Goal: Transaction & Acquisition: Obtain resource

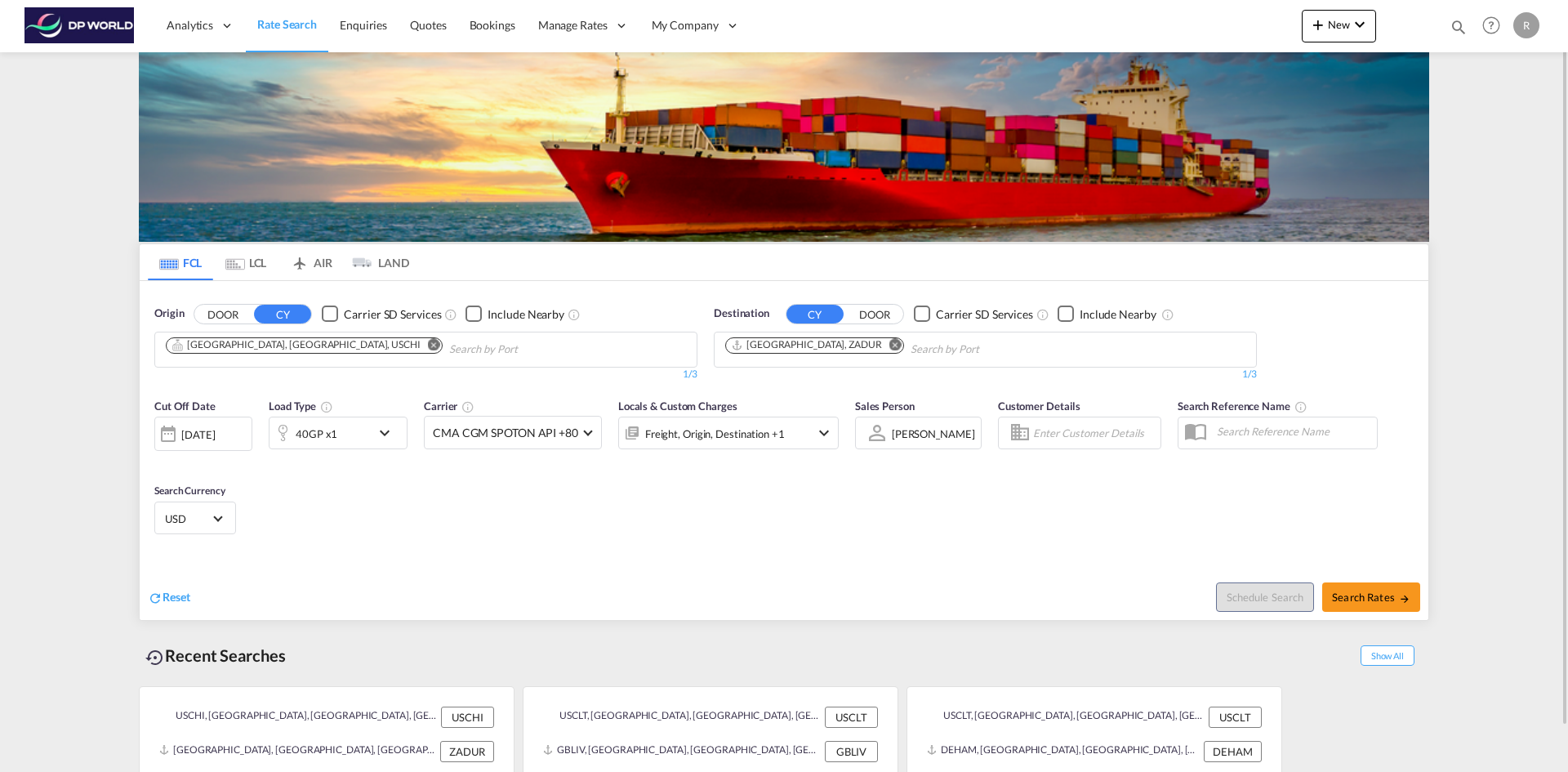
click at [417, 351] on button "Remove" at bounding box center [429, 346] width 24 height 17
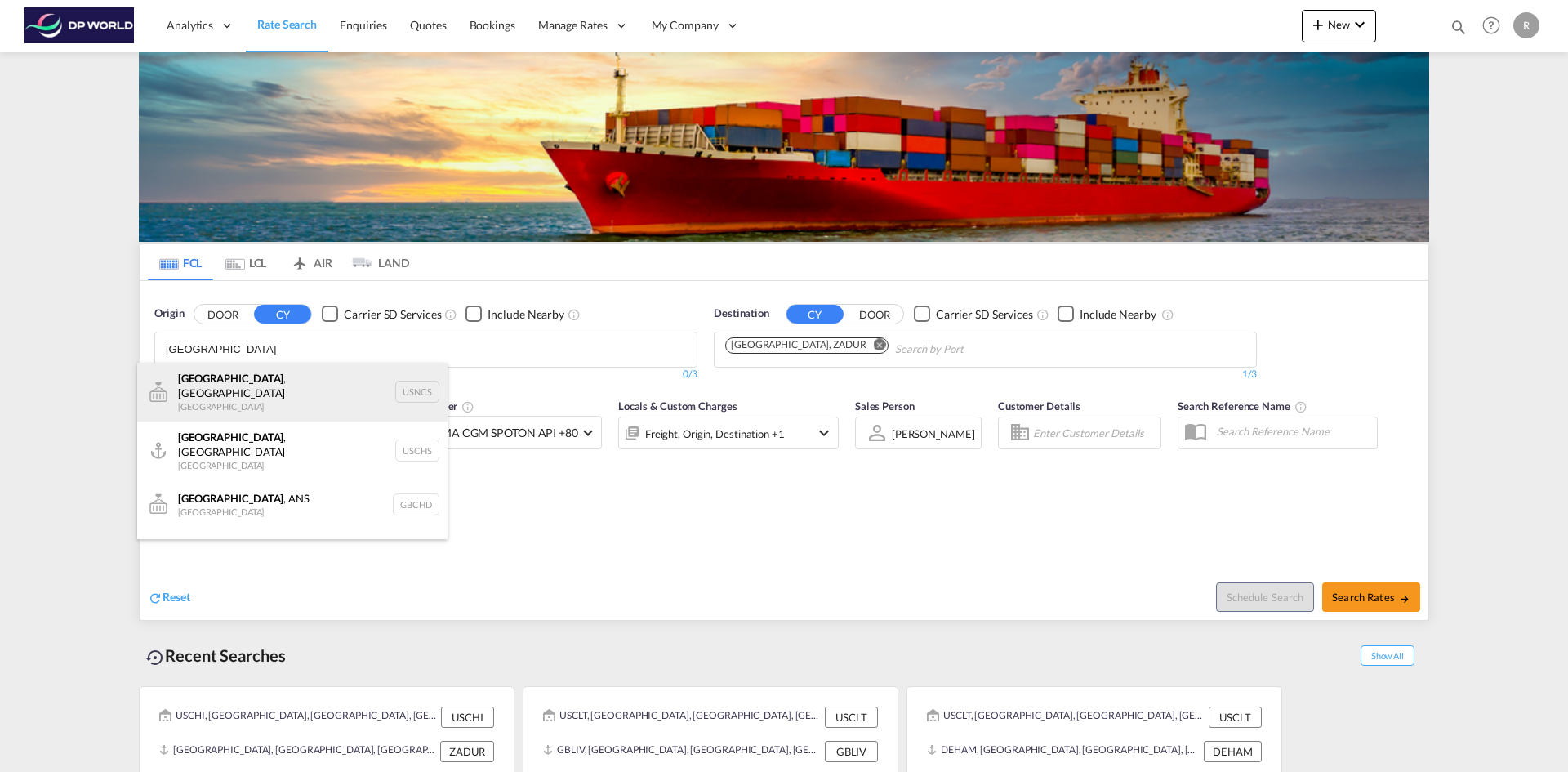
type input "[GEOGRAPHIC_DATA]"
click at [255, 384] on div "[GEOGRAPHIC_DATA] , [GEOGRAPHIC_DATA] [GEOGRAPHIC_DATA] USNCS" at bounding box center [293, 392] width 310 height 58
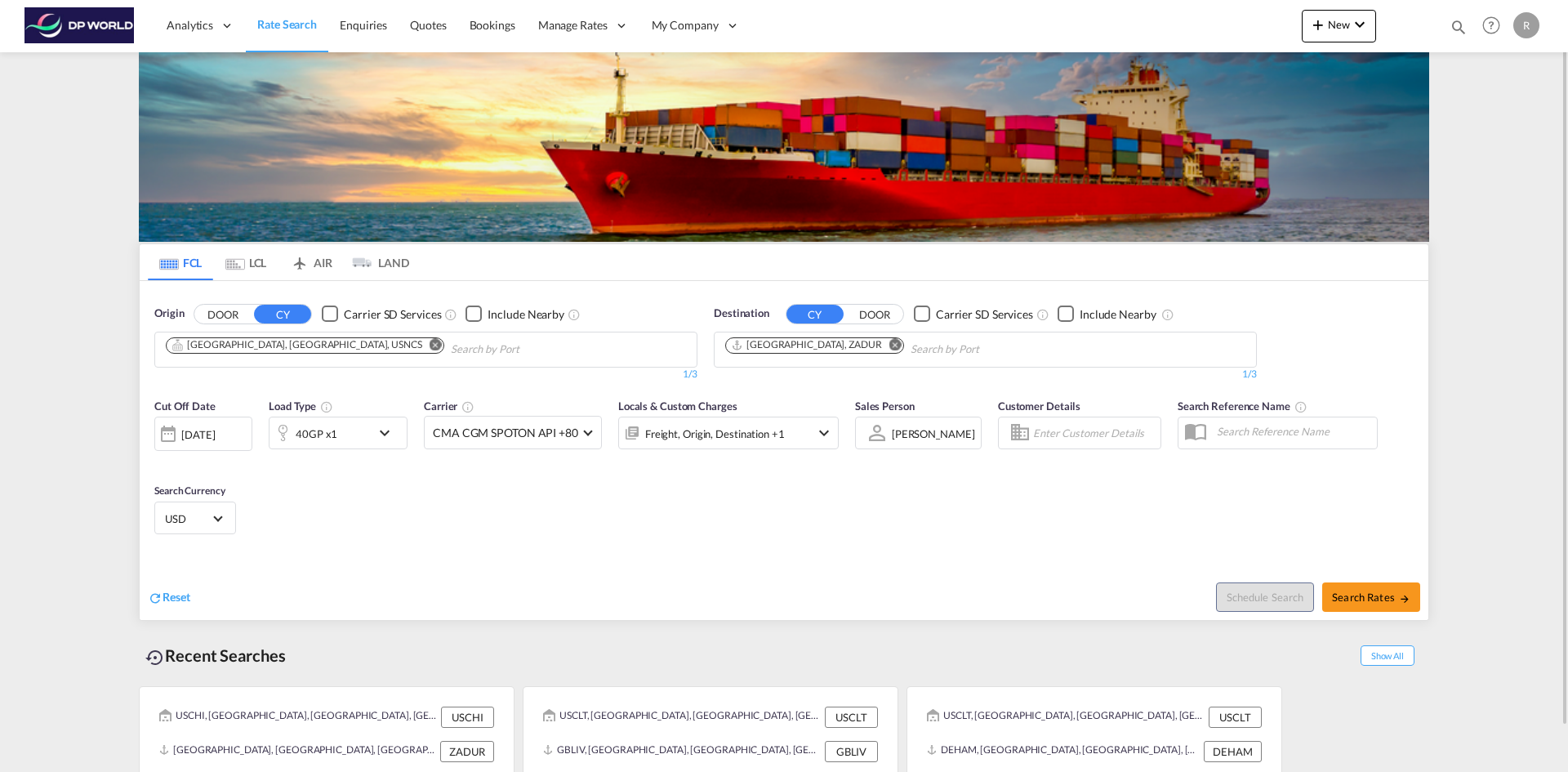
click at [889, 345] on md-icon "Remove" at bounding box center [895, 344] width 13 height 13
click at [838, 345] on body "Analytics Reports Dashboard Rate Search Enquiries Quotes Bookings" at bounding box center [784, 386] width 1568 height 772
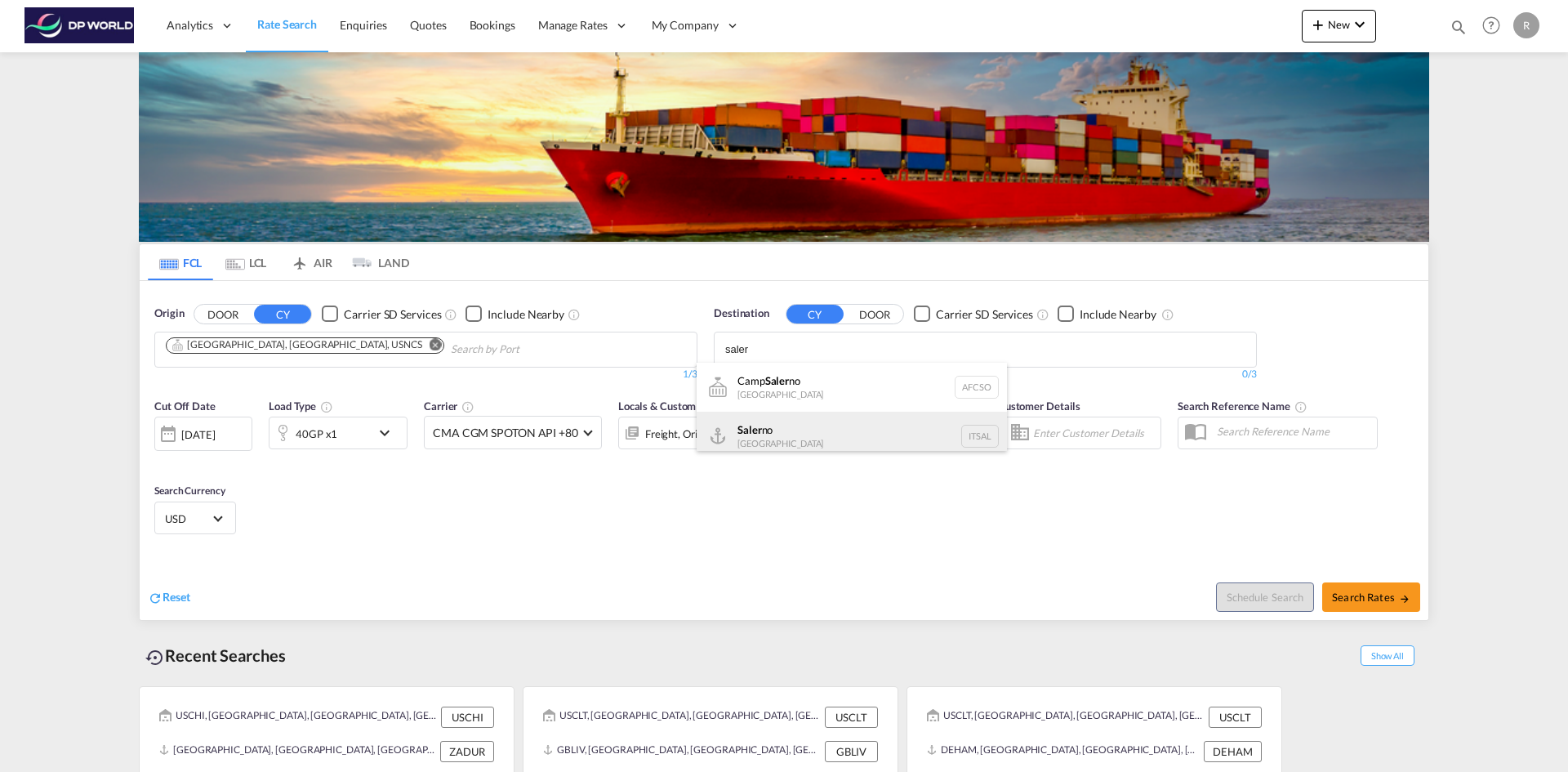
type input "saler"
click at [782, 426] on div "Saler no [GEOGRAPHIC_DATA] ITSAL" at bounding box center [851, 436] width 310 height 49
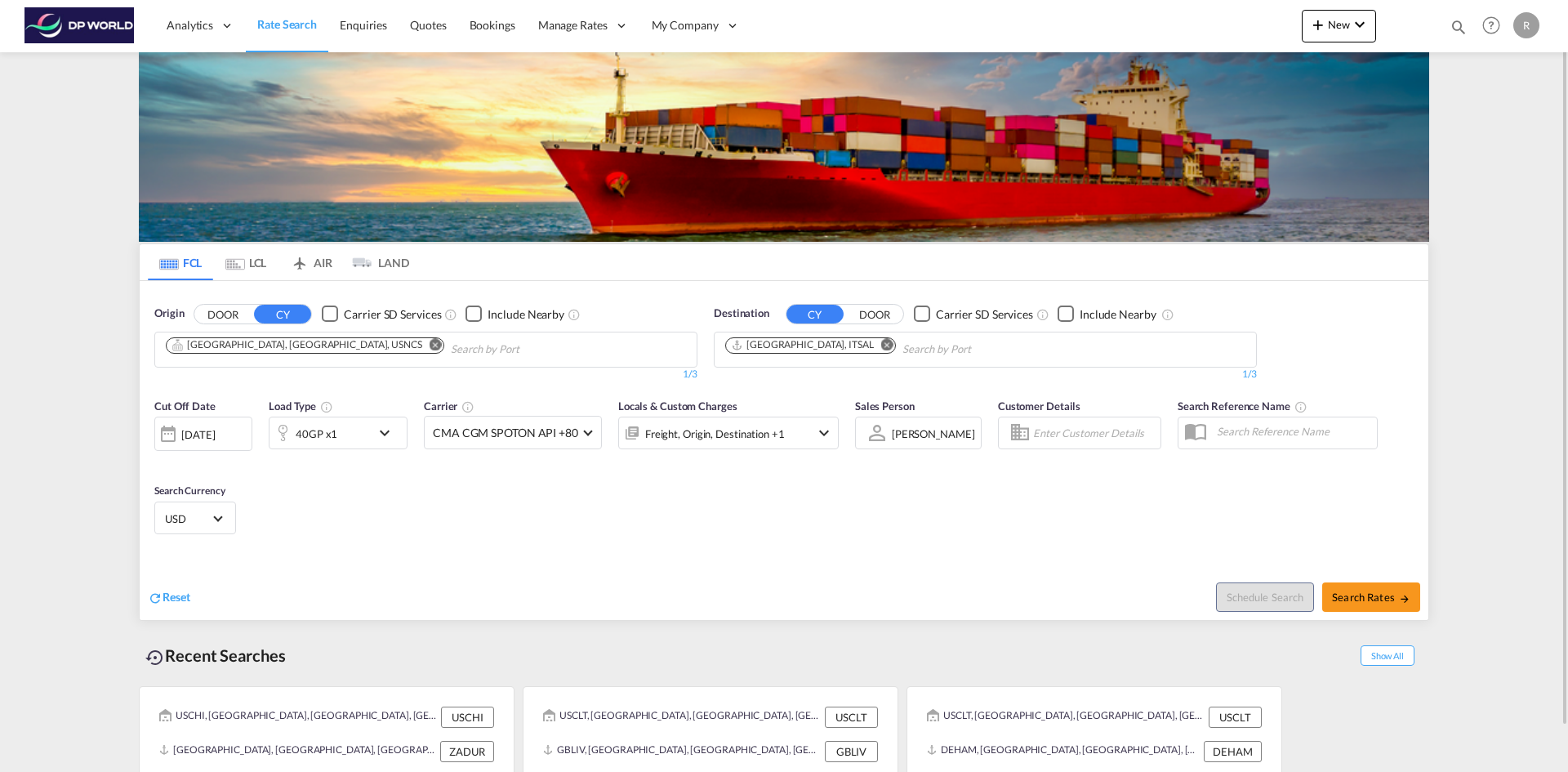
click at [215, 430] on div "[DATE]" at bounding box center [198, 434] width 33 height 15
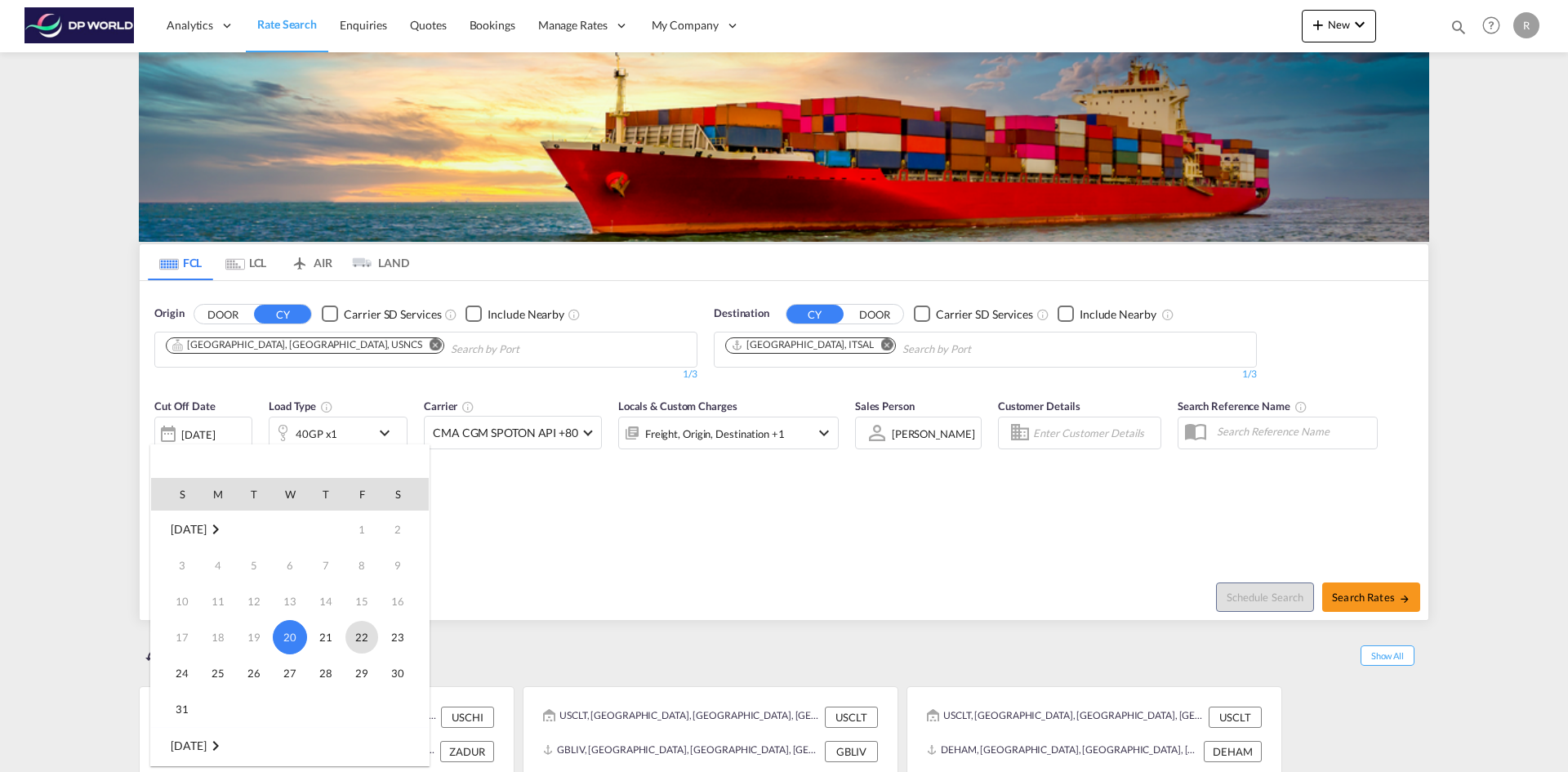
click at [373, 639] on span "22" at bounding box center [362, 637] width 33 height 33
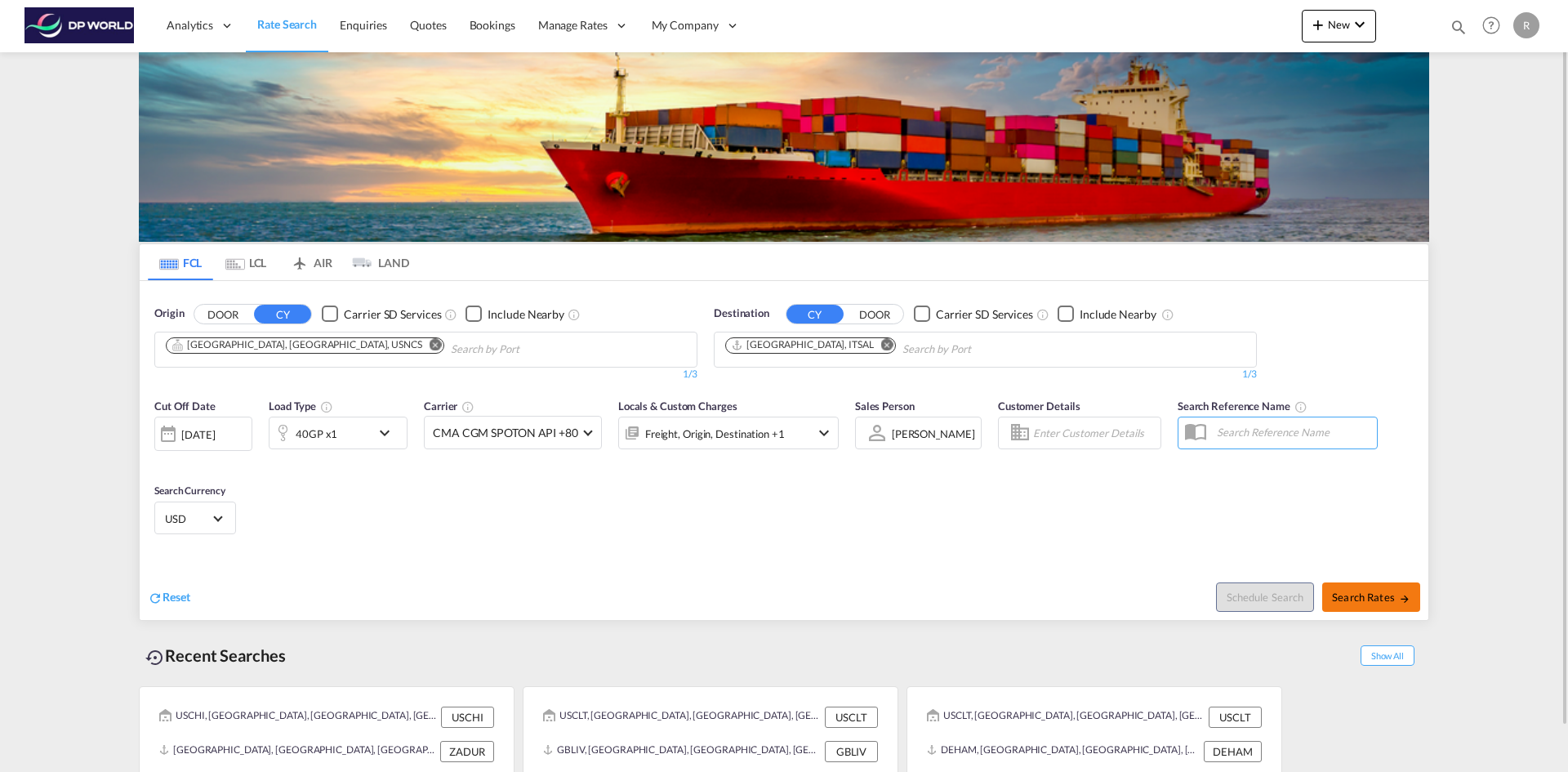
click at [1368, 600] on span "Search Rates" at bounding box center [1371, 597] width 78 height 13
type input "USNCS to ITSAL / [DATE]"
